Goal: Obtain resource: Download file/media

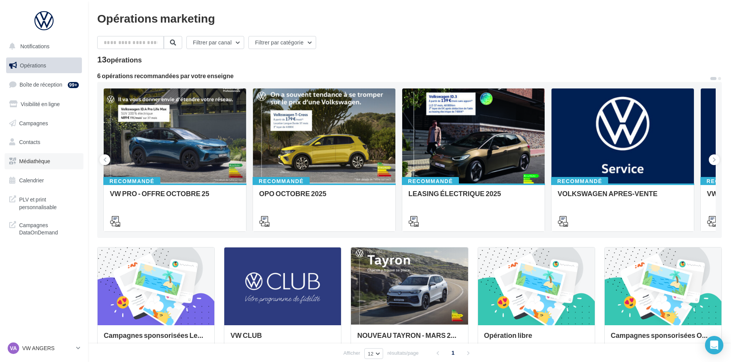
click at [51, 155] on link "Médiathèque" at bounding box center [44, 161] width 79 height 16
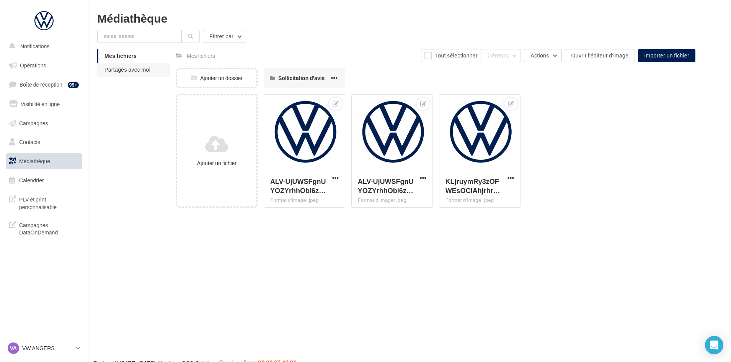
click at [111, 65] on li "Partagés avec moi" at bounding box center [133, 70] width 73 height 14
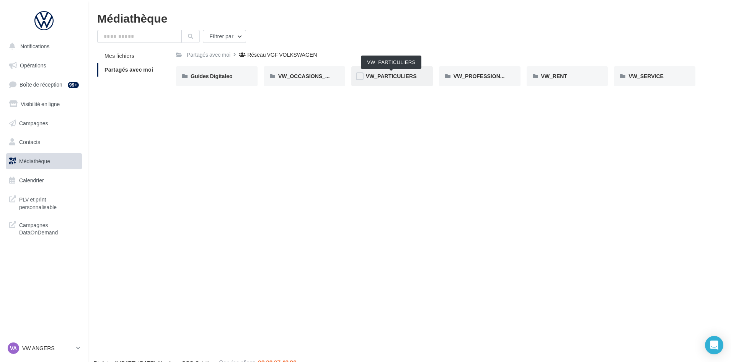
click at [373, 76] on span "VW_PARTICULIERS" at bounding box center [391, 76] width 51 height 7
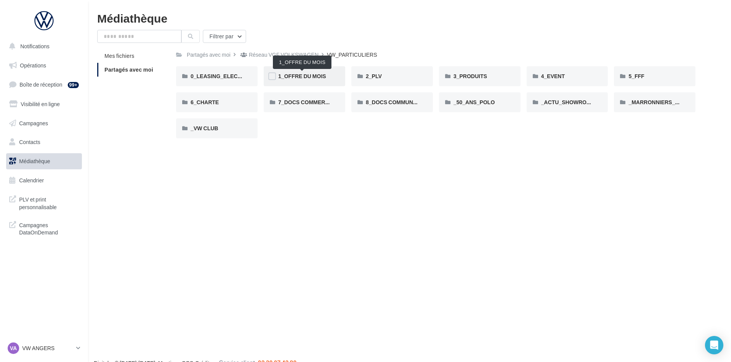
click at [309, 74] on span "1_OFFRE DU MOIS" at bounding box center [302, 76] width 48 height 7
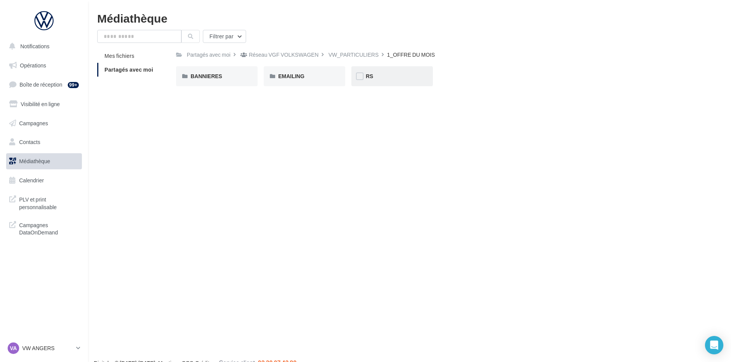
click at [379, 69] on div "RS" at bounding box center [392, 76] width 82 height 20
click at [313, 76] on div "SANS PO" at bounding box center [304, 76] width 52 height 8
click at [216, 73] on div "ID.3" at bounding box center [217, 76] width 52 height 8
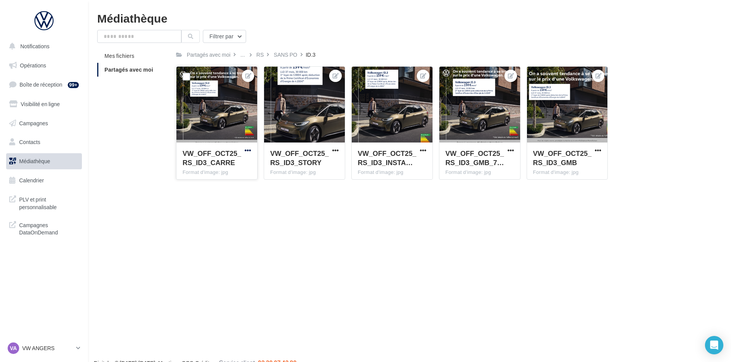
click at [247, 150] on span "button" at bounding box center [248, 150] width 7 height 7
click at [227, 181] on button "Télécharger" at bounding box center [213, 185] width 78 height 20
click at [279, 56] on div "SANS PO" at bounding box center [285, 55] width 23 height 8
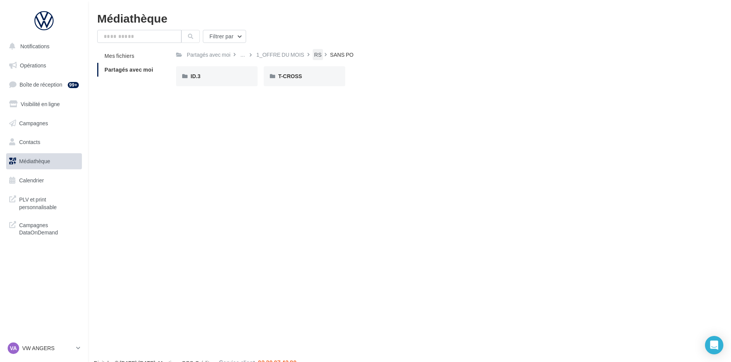
click at [320, 53] on div "RS" at bounding box center [317, 55] width 7 height 8
click at [279, 55] on div "VW_PARTICULIERS" at bounding box center [281, 55] width 50 height 8
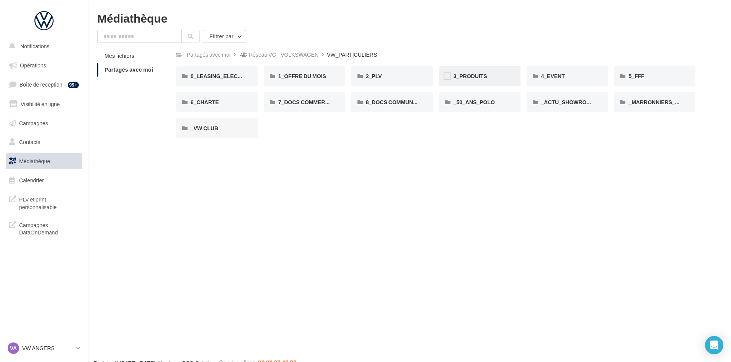
click at [480, 72] on div "3_PRODUITS" at bounding box center [480, 76] width 82 height 20
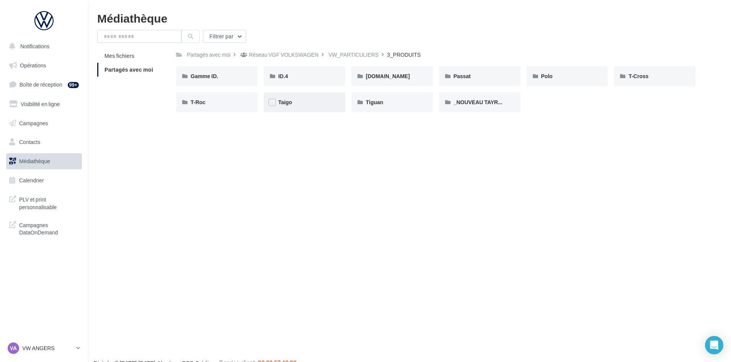
click at [294, 104] on div "Taigo" at bounding box center [304, 102] width 52 height 8
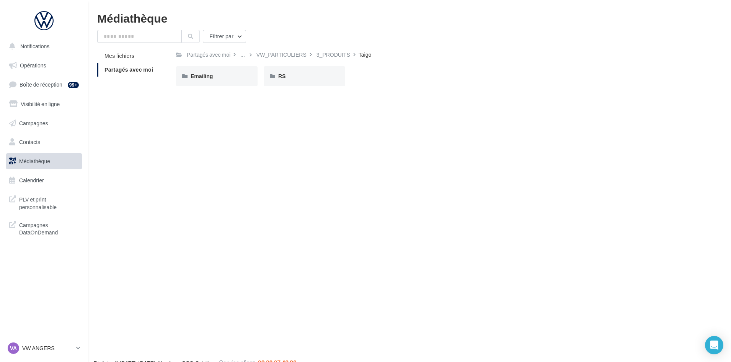
click at [291, 64] on div "Partagés avec moi ... VW_PARTICULIERS 3_PRODUITS Taigo Rs Partagé par Réseau VG…" at bounding box center [435, 70] width 519 height 43
click at [288, 82] on div "RS" at bounding box center [305, 76] width 82 height 20
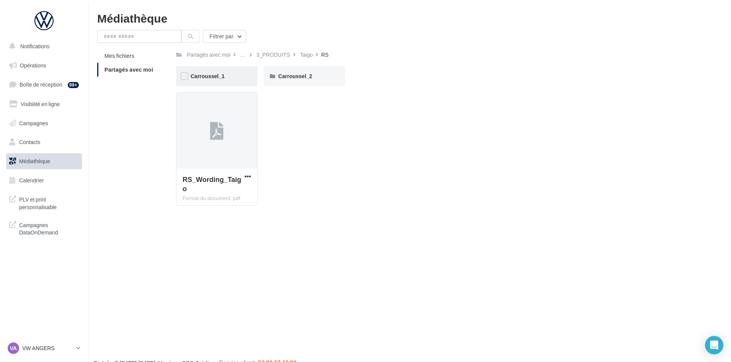
click at [211, 70] on div "Carroussel_1" at bounding box center [217, 76] width 82 height 20
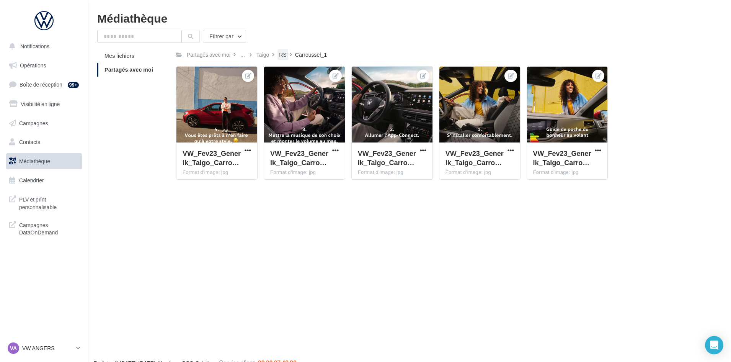
click at [285, 57] on div "RS" at bounding box center [282, 55] width 7 height 8
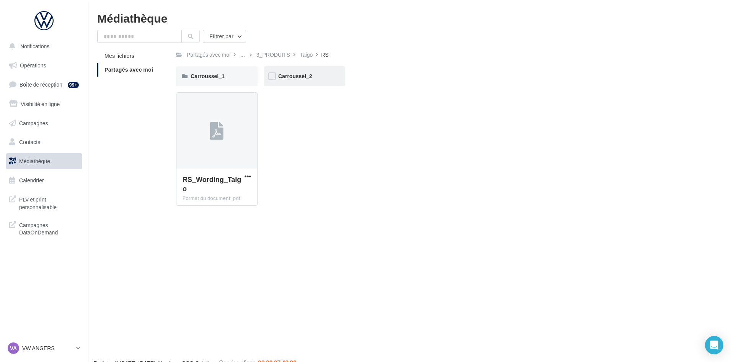
click at [304, 77] on span "Carroussel_2" at bounding box center [295, 76] width 34 height 7
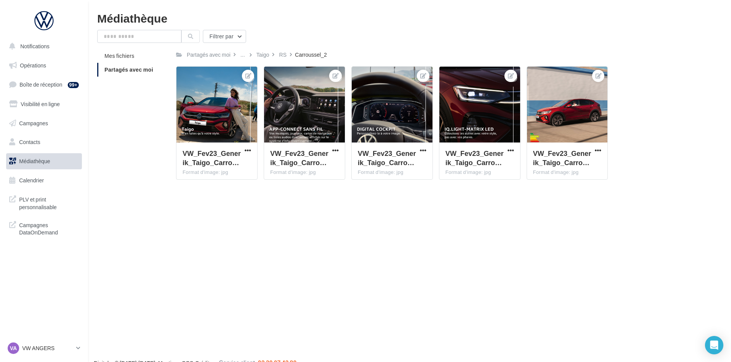
click at [261, 46] on div "Filtrer par Mes fichiers Partagés avec moi Partagés avec moi ... Taigo RS Carro…" at bounding box center [409, 108] width 625 height 156
click at [262, 53] on div "Taigo" at bounding box center [262, 55] width 13 height 8
